Goal: Task Accomplishment & Management: Manage account settings

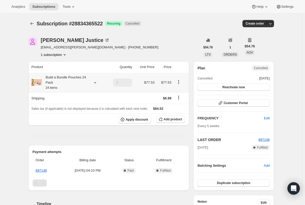
click at [55, 87] on small "24 items" at bounding box center [52, 88] width 12 height 4
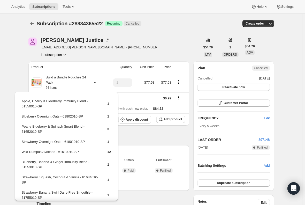
click at [20, 78] on div "Subscription #28834365522. This page is ready Subscription #28834365522 Success…" at bounding box center [151, 189] width 302 height 351
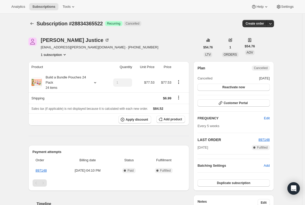
click at [84, 139] on div "Product Quantity Unit Price Price Build a Bundle Pouches 24 Pack 24 items 1 $77…" at bounding box center [108, 172] width 161 height 223
click at [63, 131] on div "Product Quantity Unit Price Price Build a Bundle Pouches 24 Pack 24 items 1 $77…" at bounding box center [108, 172] width 161 height 223
click at [68, 133] on div "Product Quantity Unit Price Price Build a Bundle Pouches 24 Pack 24 items 1 $77…" at bounding box center [108, 172] width 161 height 223
click at [42, 9] on button "Subscriptions" at bounding box center [43, 6] width 29 height 7
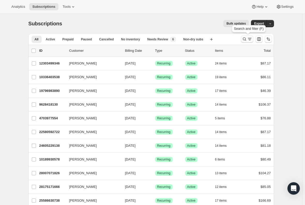
click at [246, 40] on icon "Search and filter results" at bounding box center [244, 38] width 5 height 5
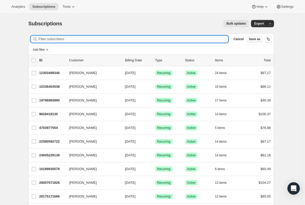
click at [80, 38] on input "Filter subscribers" at bounding box center [134, 38] width 190 height 7
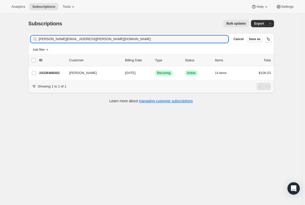
type input "kristal.rae@gmail.com"
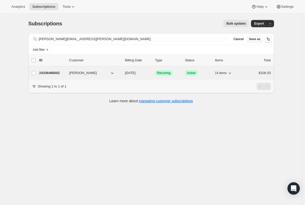
click at [48, 73] on p "24336466002" at bounding box center [52, 72] width 26 height 5
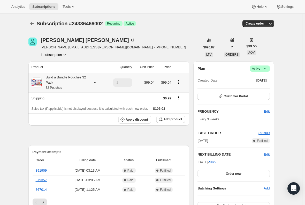
click at [63, 83] on div "Build a Bundle Pouches 32 Pack 32 Pouches" at bounding box center [65, 83] width 47 height 16
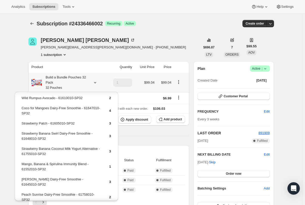
scroll to position [26, 0]
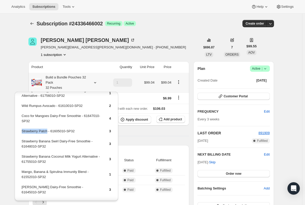
drag, startPoint x: 47, startPoint y: 132, endPoint x: 22, endPoint y: 131, distance: 25.1
click at [22, 131] on td "Strawberry Patch - 61605010-SP32" at bounding box center [60, 133] width 79 height 10
copy td "Strawberry Patch"
drag, startPoint x: 89, startPoint y: 140, endPoint x: 23, endPoint y: 143, distance: 66.3
click at [23, 143] on td "Strawberry Banana Swirl Dairy-Free Smoothie - 61648010-SP32" at bounding box center [60, 145] width 79 height 15
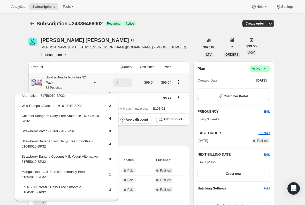
click at [20, 142] on div "Pineapple, Banana & Dragon Fruit Immunity Blend - 61551010-SP32 2 Mixed Berry C…" at bounding box center [66, 176] width 103 height 221
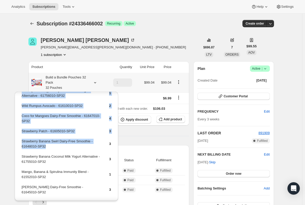
drag, startPoint x: 20, startPoint y: 142, endPoint x: 83, endPoint y: 151, distance: 63.2
click at [83, 151] on div "Pineapple, Banana & Dragon Fruit Immunity Blend - 61551010-SP32 2 Mixed Berry C…" at bounding box center [66, 176] width 103 height 221
click at [82, 144] on td "Strawberry Banana Swirl Dairy-Free Smoothie - 61648010-SP32" at bounding box center [60, 145] width 79 height 15
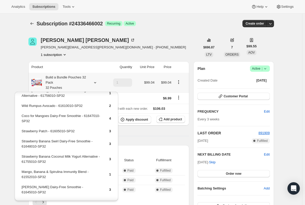
click at [82, 141] on td "Strawberry Banana Swirl Dairy-Free Smoothie - 61648010-SP32" at bounding box center [60, 145] width 79 height 15
copy td "Strawberry Banana Swirl Dairy-Free Smoothie - 61648010-SP32"
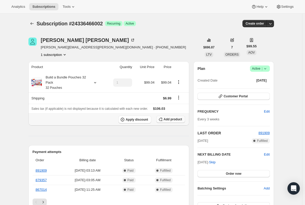
click at [166, 119] on span "Add product" at bounding box center [173, 119] width 18 height 4
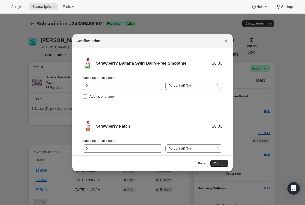
drag, startPoint x: 86, startPoint y: 97, endPoint x: 88, endPoint y: 104, distance: 7.3
click at [85, 97] on input "Add as one-time" at bounding box center [85, 96] width 4 height 4
checkbox input "true"
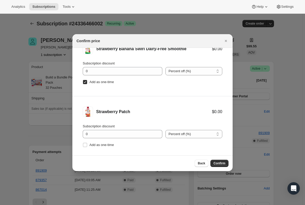
scroll to position [21, 0]
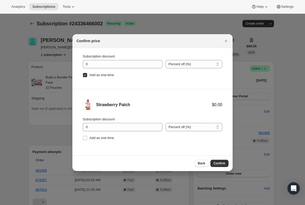
click at [82, 138] on li "Strawberry Patch $0.00 Subscription discount 0 Percent off (%) Amount off ($) P…" at bounding box center [152, 120] width 160 height 63
drag, startPoint x: 85, startPoint y: 139, endPoint x: 95, endPoint y: 145, distance: 11.6
click at [85, 139] on input "Add as one-time" at bounding box center [85, 138] width 4 height 4
checkbox input "true"
click at [217, 164] on span "Confirm" at bounding box center [220, 163] width 12 height 4
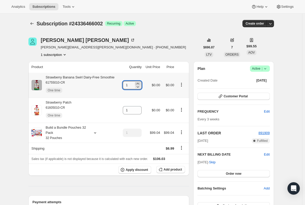
click at [138, 83] on icon at bounding box center [137, 83] width 5 height 5
type input "2"
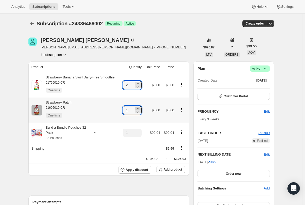
click at [139, 109] on icon at bounding box center [137, 108] width 5 height 5
type input "2"
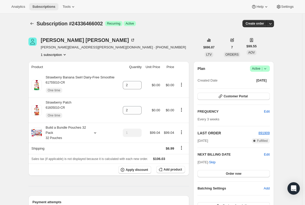
click at [43, 7] on span "Subscriptions" at bounding box center [43, 7] width 23 height 4
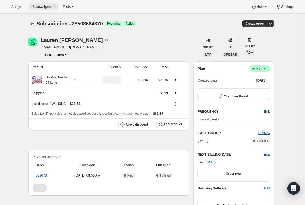
click at [46, 5] on span "Subscriptions" at bounding box center [43, 7] width 23 height 4
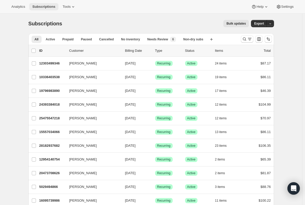
click at [40, 7] on span "Subscriptions" at bounding box center [43, 7] width 23 height 4
click at [245, 41] on icon "Search and filter results" at bounding box center [244, 38] width 5 height 5
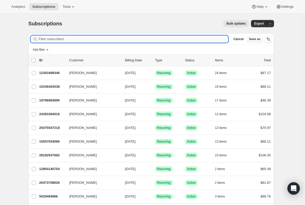
click at [102, 39] on input "Filter subscribers" at bounding box center [134, 38] width 190 height 7
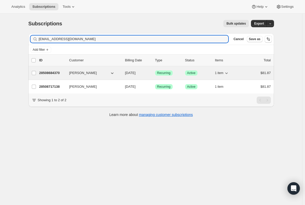
type input "lmbetke92@email.phoenix.edu"
click at [45, 72] on p "28508684370" at bounding box center [52, 72] width 26 height 5
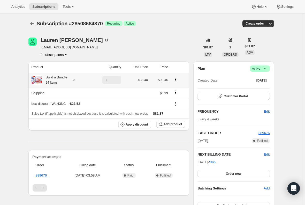
click at [52, 78] on div "Build a Bundle 24 Items" at bounding box center [55, 80] width 26 height 10
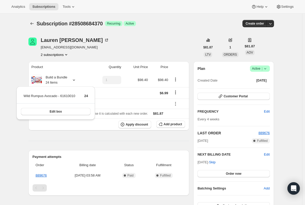
click at [12, 67] on div "Subscription #28508684370. This page is ready Subscription #28508684370 Success…" at bounding box center [151, 201] width 302 height 374
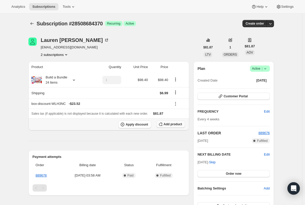
click at [176, 124] on span "Add product" at bounding box center [173, 124] width 18 height 4
click at [47, 82] on div "Build a Bundle 24 Items" at bounding box center [55, 80] width 26 height 10
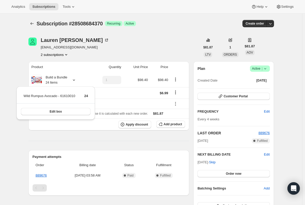
click at [17, 77] on div "Subscription #28508684370. This page is ready Subscription #28508684370 Success…" at bounding box center [151, 201] width 302 height 374
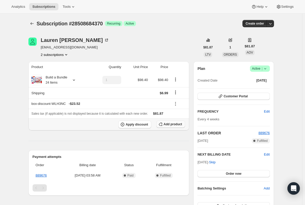
click at [171, 124] on span "Add product" at bounding box center [173, 124] width 18 height 4
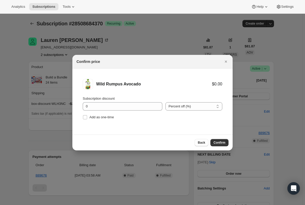
click at [83, 121] on li "Wild Rumpus Avocado $0.00 Subscription discount 0 Percent off (%) Amount off ($…" at bounding box center [152, 100] width 160 height 63
click at [86, 116] on input "Add as one-time" at bounding box center [85, 117] width 4 height 4
checkbox input "true"
click at [215, 139] on button "Confirm" at bounding box center [220, 142] width 18 height 7
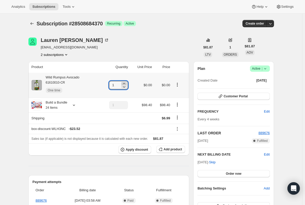
click at [125, 83] on icon at bounding box center [124, 83] width 2 height 1
type input "3"
click at [11, 82] on div "Subscription #28508684370. This page is ready Subscription #28508684370 Success…" at bounding box center [151, 201] width 302 height 374
drag, startPoint x: 85, startPoint y: 78, endPoint x: 31, endPoint y: 76, distance: 53.3
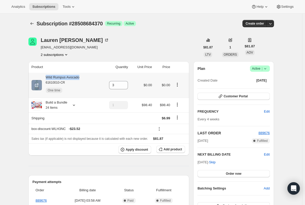
click at [31, 76] on th "Wild Rumpus Avocado 61610010-CR One time" at bounding box center [63, 85] width 71 height 25
click at [59, 77] on div "Wild Rumpus Avocado 61610010-CR One time" at bounding box center [61, 85] width 38 height 21
click at [19, 75] on div "Subscription #28508684370. This page is ready Subscription #28508684370 Success…" at bounding box center [151, 201] width 302 height 374
click at [85, 77] on div "Wild Rumpus Avocado 61610010-CR One time" at bounding box center [65, 85] width 67 height 21
drag, startPoint x: 85, startPoint y: 77, endPoint x: 47, endPoint y: 78, distance: 38.8
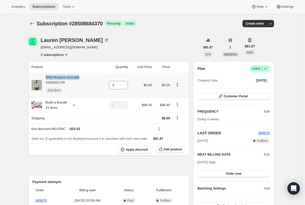
click at [47, 78] on div "Wild Rumpus Avocado 61610010-CR One time" at bounding box center [65, 85] width 67 height 21
copy div "Wild Rumpus Avocado"
click at [18, 65] on div "Subscription #28508684370. This page is ready Subscription #28508684370 Success…" at bounding box center [151, 201] width 302 height 374
click at [71, 76] on div "Wild Rumpus Avocado 61610010-CR One time" at bounding box center [61, 85] width 38 height 21
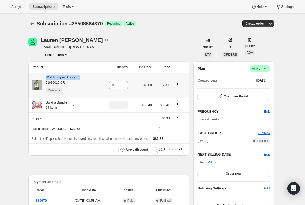
click at [71, 76] on div "Wild Rumpus Avocado 61610010-CR One time" at bounding box center [61, 85] width 38 height 21
copy div "Wild Rumpus Avocado"
click at [36, 5] on span "Subscriptions" at bounding box center [43, 7] width 23 height 4
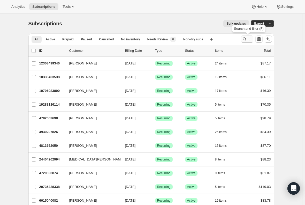
click at [244, 39] on icon "Search and filter results" at bounding box center [244, 38] width 5 height 5
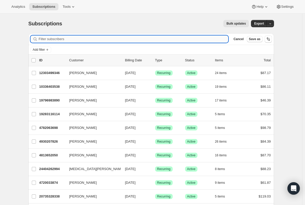
click at [76, 40] on input "Filter subscribers" at bounding box center [134, 38] width 190 height 7
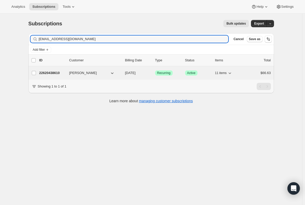
type input "ostrowskik87@gmail.com"
click at [51, 73] on p "22620438610" at bounding box center [52, 72] width 26 height 5
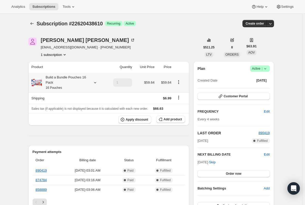
click at [68, 83] on div "Build a Bundle Pouches 16 Pack 16 Pouches" at bounding box center [65, 83] width 47 height 16
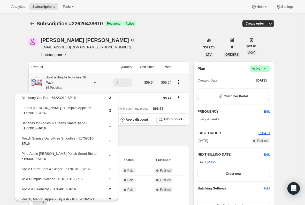
scroll to position [51, 0]
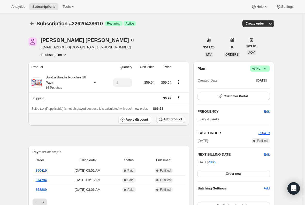
click at [174, 120] on span "Add product" at bounding box center [173, 119] width 18 height 4
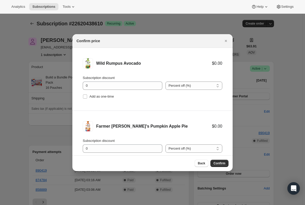
click at [82, 98] on li "Wild Rumpus Avocado $0.00 Subscription discount 0 Percent off (%) Amount off ($…" at bounding box center [152, 79] width 160 height 63
click at [84, 98] on input "Add as one-time" at bounding box center [85, 96] width 4 height 4
checkbox input "true"
drag, startPoint x: 165, startPoint y: 127, endPoint x: 95, endPoint y: 128, distance: 70.1
click at [95, 128] on div "Farmer Jen's Pumpkin Apple Pie $0.00" at bounding box center [153, 126] width 140 height 10
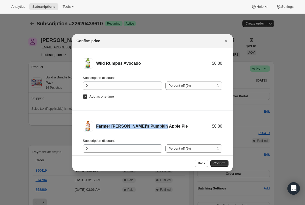
copy div "Farmer Jen's Pumpkin Apple Pie"
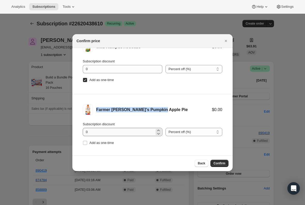
scroll to position [21, 0]
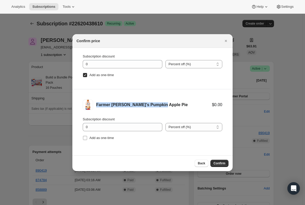
click at [85, 137] on input "Add as one-time" at bounding box center [85, 138] width 4 height 4
checkbox input "true"
click at [223, 162] on span "Confirm" at bounding box center [220, 163] width 12 height 4
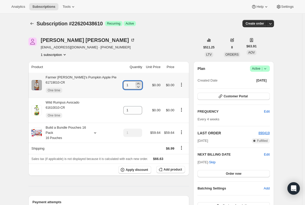
click at [136, 82] on icon at bounding box center [138, 83] width 5 height 5
type input "2"
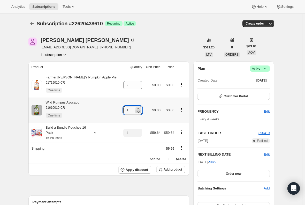
click at [136, 109] on icon at bounding box center [138, 111] width 5 height 5
click at [136, 106] on icon at bounding box center [138, 108] width 5 height 5
type input "2"
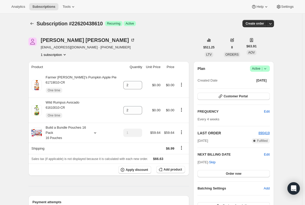
drag, startPoint x: 11, startPoint y: 92, endPoint x: 16, endPoint y: 85, distance: 8.2
click at [36, 7] on span "Subscriptions" at bounding box center [43, 7] width 23 height 4
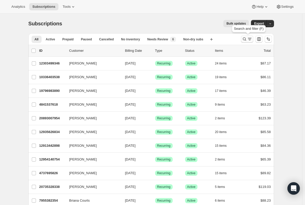
click at [249, 40] on icon "Search and filter results" at bounding box center [249, 38] width 5 height 5
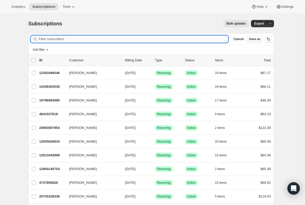
click at [60, 40] on input "Filter subscribers" at bounding box center [134, 38] width 190 height 7
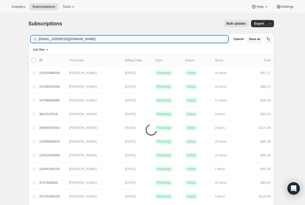
type input "chelseytoppins7@yahoo.com"
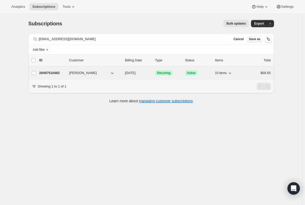
click at [50, 73] on p "28497510482" at bounding box center [52, 72] width 26 height 5
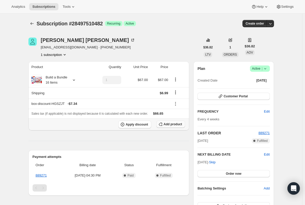
click at [172, 126] on button "Add product" at bounding box center [171, 124] width 29 height 7
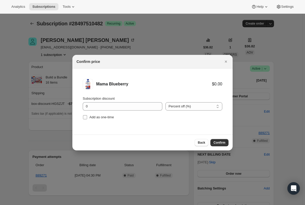
click at [85, 118] on input "Add as one-time" at bounding box center [85, 117] width 4 height 4
checkbox input "true"
click at [219, 143] on span "Confirm" at bounding box center [220, 142] width 12 height 4
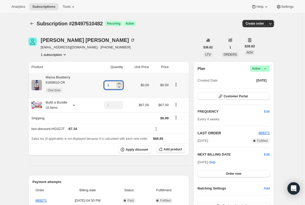
click at [121, 83] on icon at bounding box center [119, 83] width 5 height 5
type input "3"
drag, startPoint x: 79, startPoint y: 76, endPoint x: 45, endPoint y: 76, distance: 34.9
click at [45, 76] on div "Mama Blueberry 61608010-CR One time" at bounding box center [62, 85] width 60 height 21
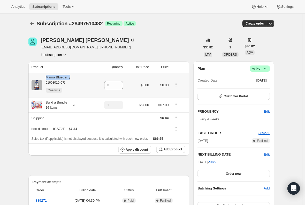
copy div "Mama Blueberry"
click at [44, 7] on span "Subscriptions" at bounding box center [43, 7] width 23 height 4
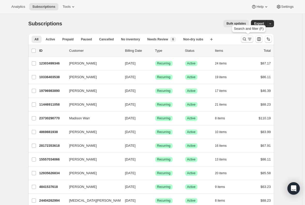
click at [246, 41] on icon "Search and filter results" at bounding box center [244, 38] width 5 height 5
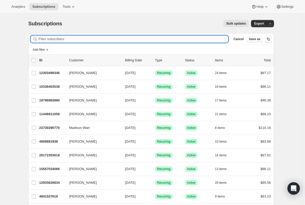
click at [51, 37] on input "Filter subscribers" at bounding box center [134, 38] width 190 height 7
paste input "sayidolarosa@gmail.com"
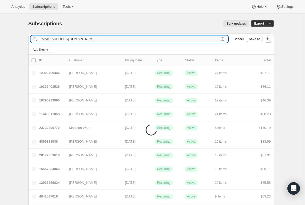
type input "sayidolarosa@gmail.com"
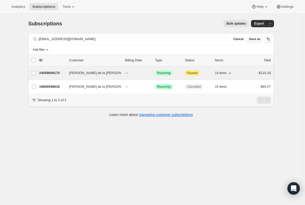
click at [53, 71] on p "24059609170" at bounding box center [52, 72] width 26 height 5
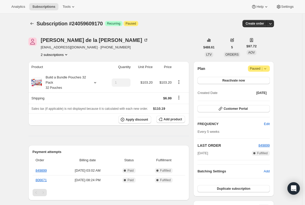
click at [54, 55] on button "2 subscriptions" at bounding box center [55, 54] width 28 height 5
click at [57, 66] on span "19800948818" at bounding box center [48, 64] width 21 height 4
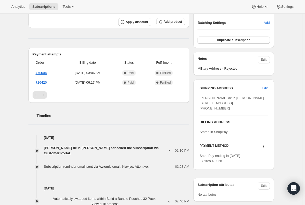
scroll to position [155, 0]
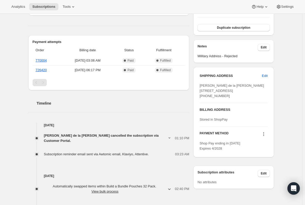
click at [136, 135] on span "Justin de la Rosa cancelled the subscription via Customer Portal." at bounding box center [106, 138] width 124 height 10
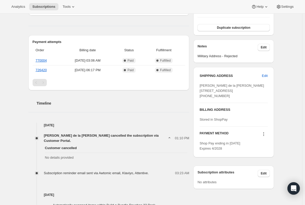
click at [136, 135] on span "Justin de la Rosa cancelled the subscription via Customer Portal." at bounding box center [106, 138] width 124 height 10
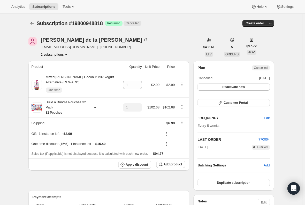
scroll to position [0, 0]
click at [38, 5] on span "Subscriptions" at bounding box center [43, 7] width 23 height 4
